Goal: Task Accomplishment & Management: Use online tool/utility

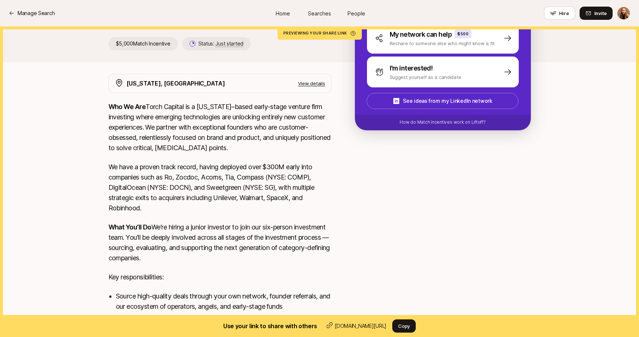
scroll to position [95, 0]
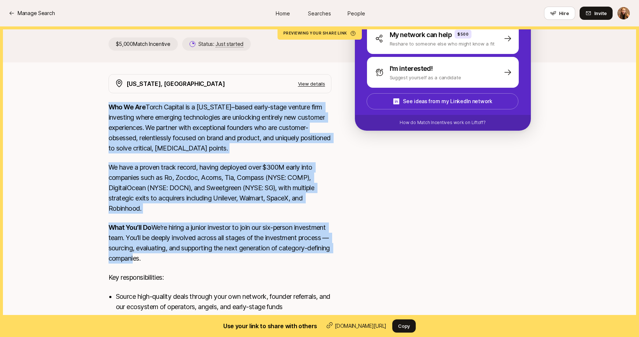
drag, startPoint x: 109, startPoint y: 107, endPoint x: 132, endPoint y: 275, distance: 168.8
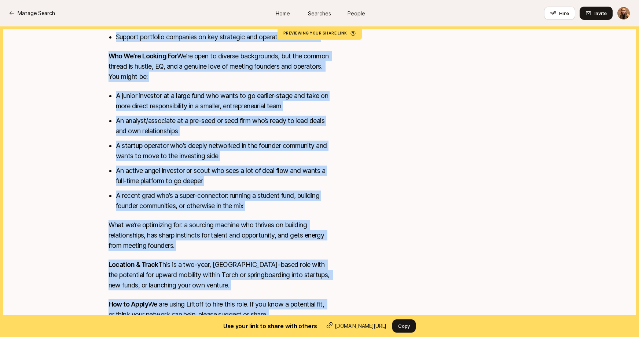
scroll to position [573, 0]
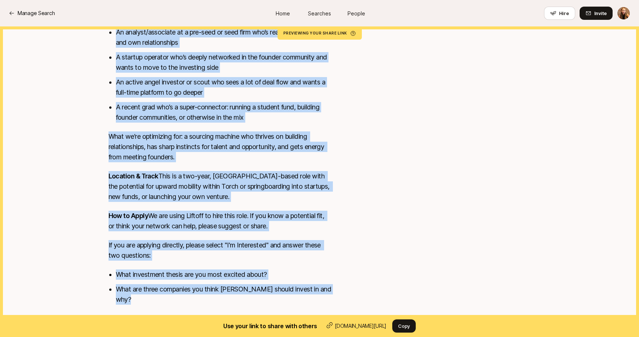
copy div "Lor Ip Dol Sitam Consect ad e Sed Doei–tempo incid-utlab etdolor magn aliquaeni…"
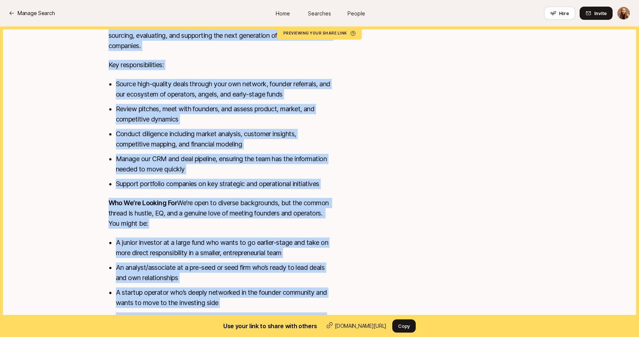
scroll to position [0, 0]
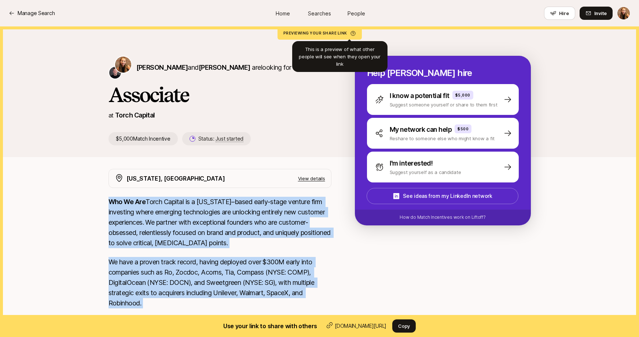
click at [315, 33] on p "Previewing your share link" at bounding box center [319, 33] width 73 height 4
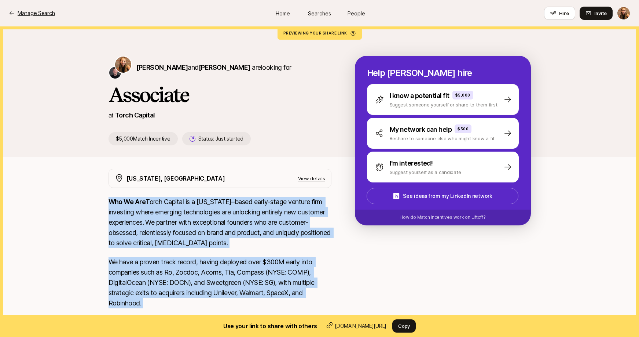
click at [31, 12] on p "Manage Search" at bounding box center [36, 13] width 37 height 9
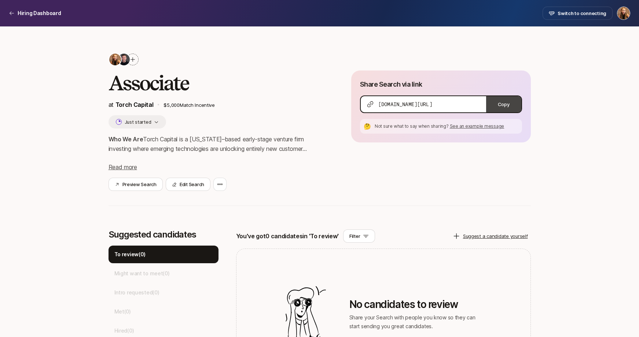
click at [502, 106] on button "Copy" at bounding box center [503, 104] width 35 height 16
click at [16, 14] on div "Hiring Dashboard" at bounding box center [35, 13] width 52 height 9
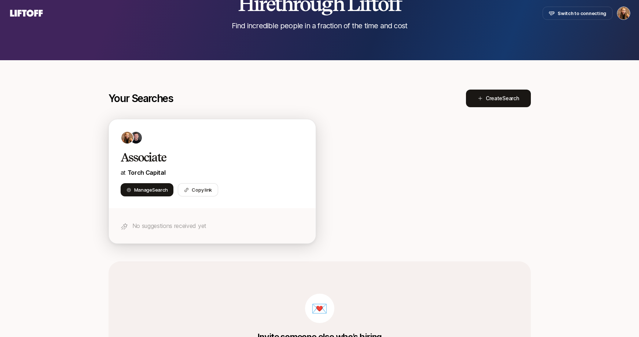
scroll to position [59, 0]
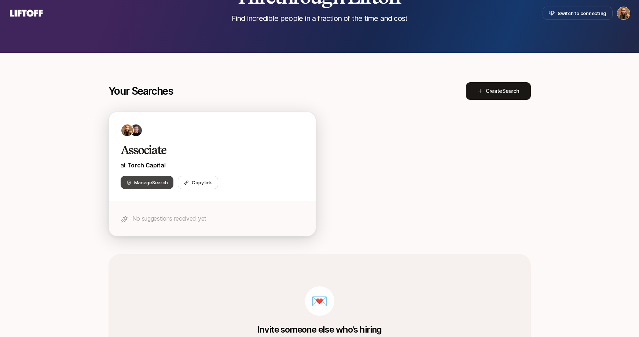
click at [154, 180] on span "Search" at bounding box center [159, 182] width 15 height 6
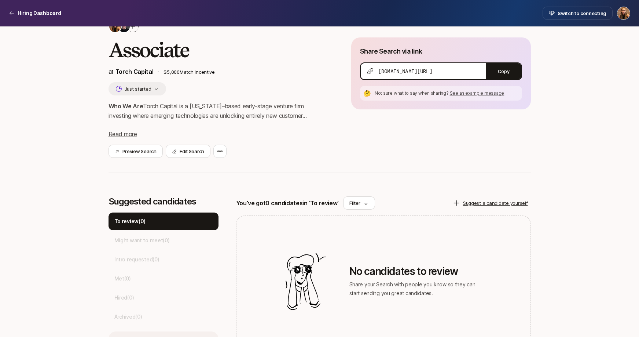
scroll to position [32, 0]
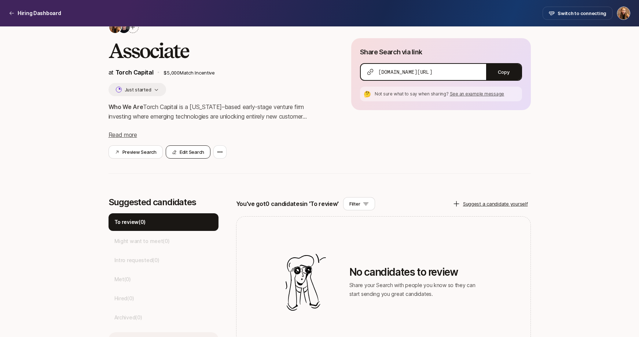
click at [197, 158] on button "Edit Search" at bounding box center [188, 151] width 45 height 13
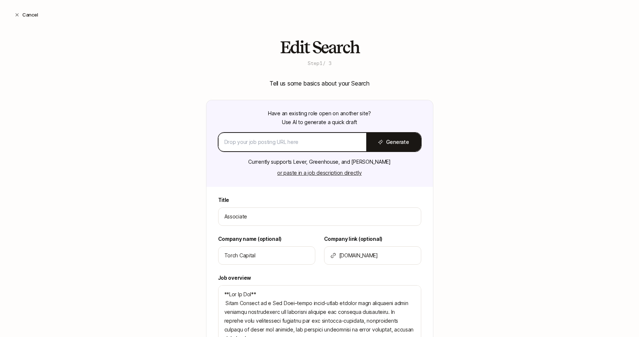
click at [309, 143] on input at bounding box center [292, 141] width 136 height 9
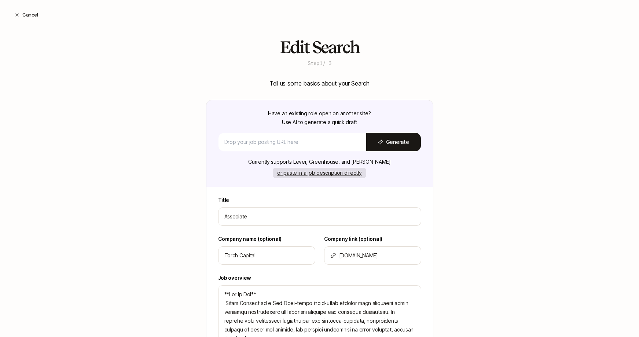
click at [304, 173] on button "or paste in a job description directly" at bounding box center [319, 173] width 93 height 10
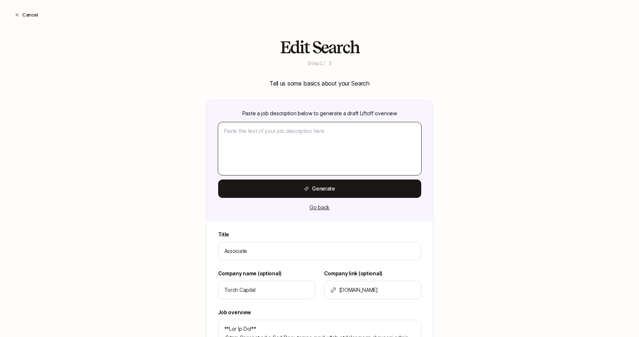
click at [284, 136] on textarea "Title" at bounding box center [319, 148] width 203 height 53
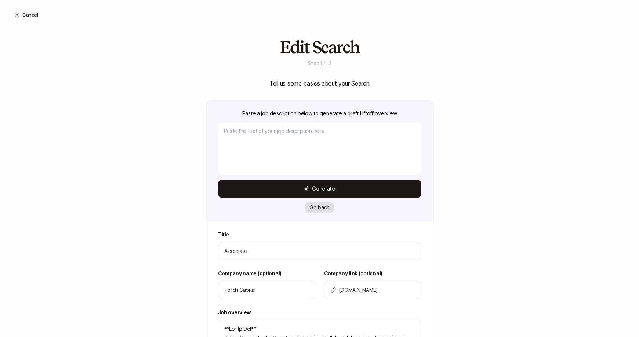
click at [317, 206] on button "Go back" at bounding box center [319, 207] width 29 height 10
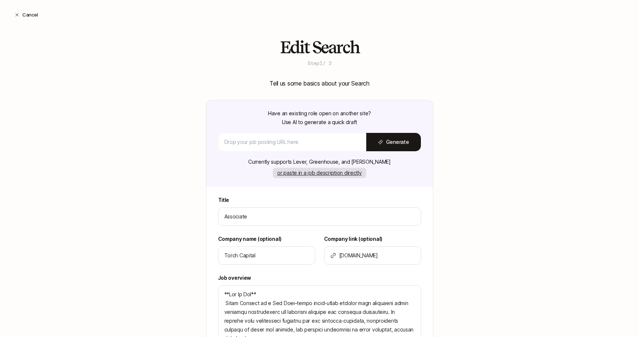
click at [334, 176] on button "or paste in a job description directly" at bounding box center [319, 173] width 93 height 10
type textarea "x"
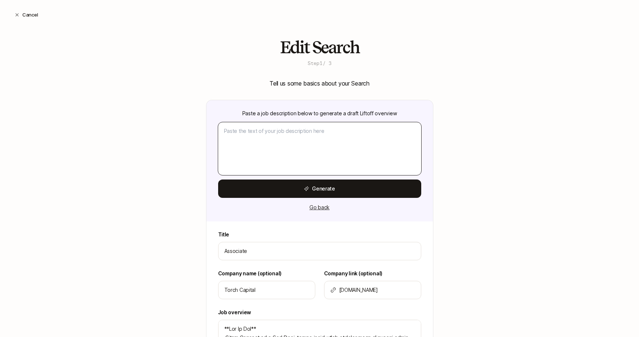
click at [335, 154] on textarea "Title" at bounding box center [319, 148] width 203 height 53
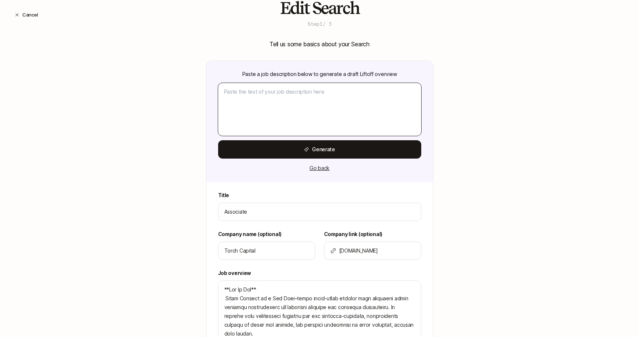
scroll to position [33, 0]
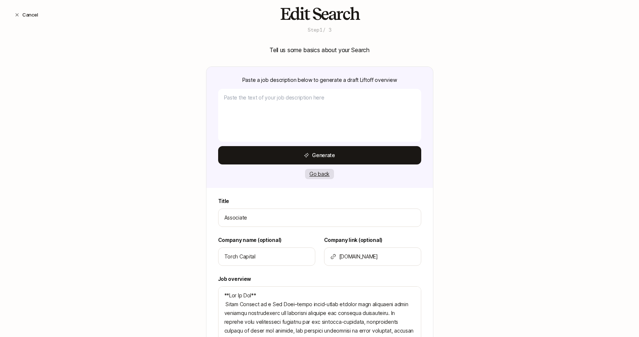
click at [315, 177] on button "Go back" at bounding box center [319, 174] width 29 height 10
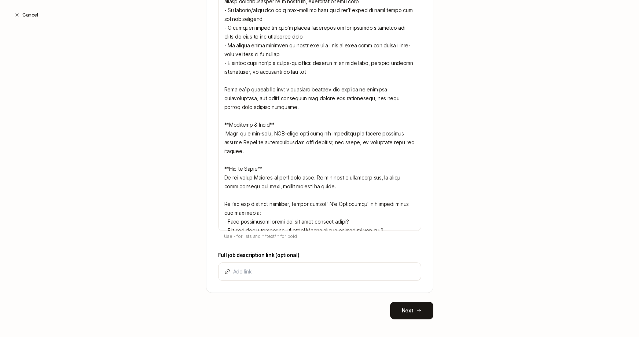
scroll to position [580, 0]
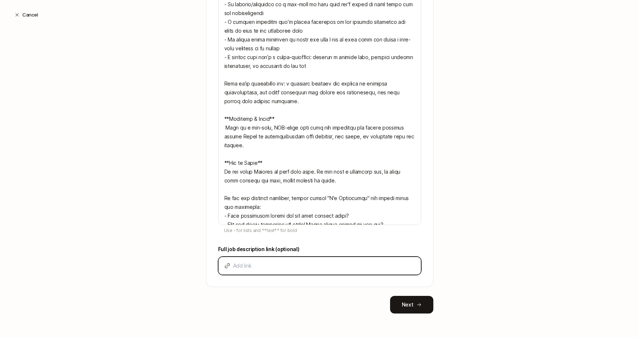
click at [257, 264] on input at bounding box center [324, 265] width 182 height 9
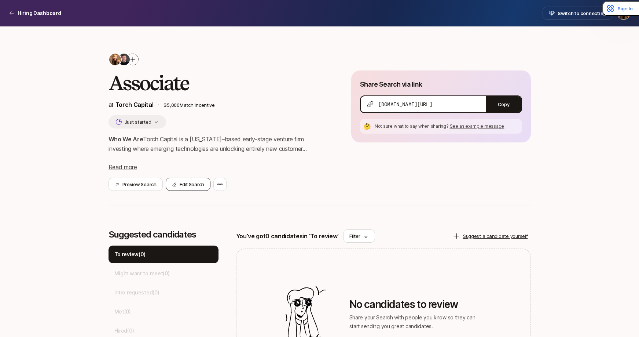
click at [184, 191] on button "Edit Search" at bounding box center [188, 183] width 45 height 13
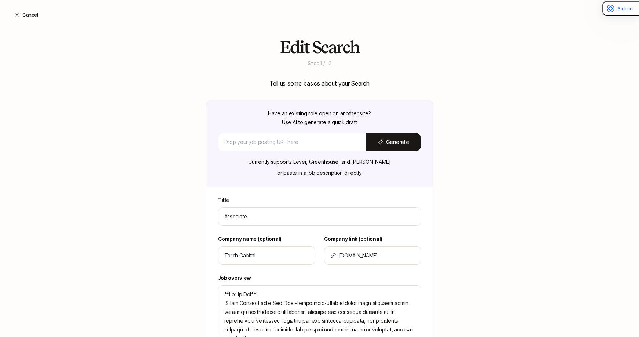
scroll to position [32, 0]
type textarea "x"
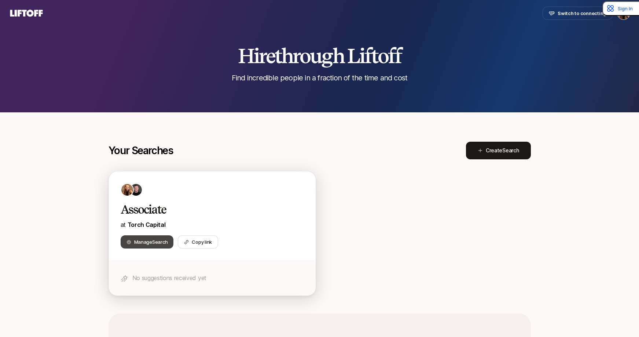
click at [146, 243] on span "Manage Search" at bounding box center [151, 241] width 34 height 7
